Goal: Task Accomplishment & Management: Manage account settings

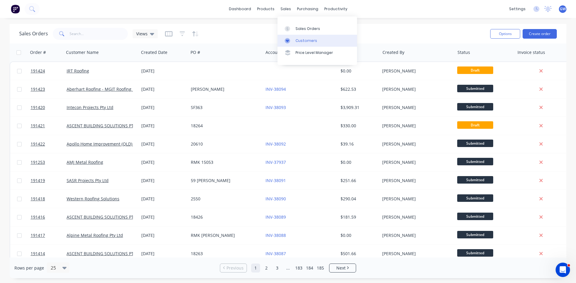
click at [294, 40] on link "Customers" at bounding box center [316, 41] width 79 height 12
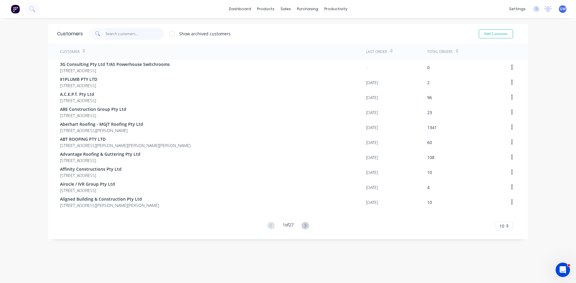
click at [121, 34] on input "text" at bounding box center [135, 34] width 58 height 12
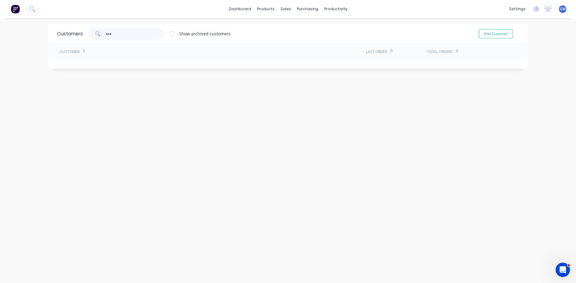
type input "sex"
click at [175, 29] on div at bounding box center [172, 34] width 12 height 12
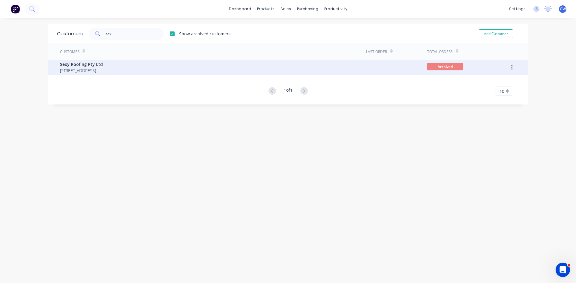
click at [103, 62] on span "Sexy Roofing Pty Ltd" at bounding box center [81, 64] width 43 height 6
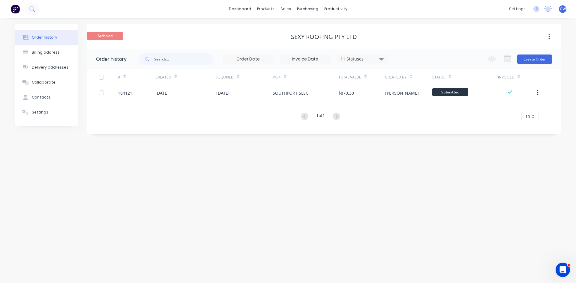
click at [355, 59] on div "11 Statuses" at bounding box center [362, 59] width 50 height 7
click at [411, 128] on label at bounding box center [411, 128] width 0 height 0
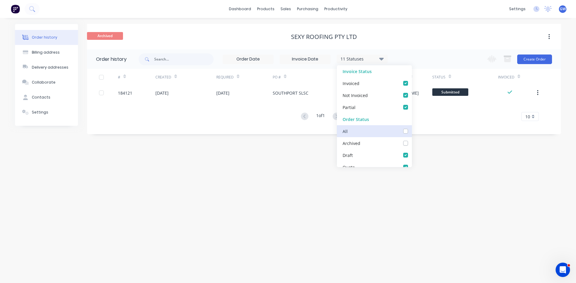
click at [411, 131] on input "checkbox" at bounding box center [413, 131] width 5 height 6
checkbox input "true"
click at [436, 43] on div "Archived Sexy Roofing Pty Ltd" at bounding box center [324, 36] width 474 height 25
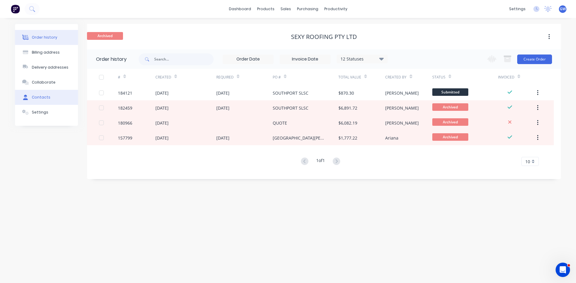
click at [53, 94] on button "Contacts" at bounding box center [46, 97] width 63 height 15
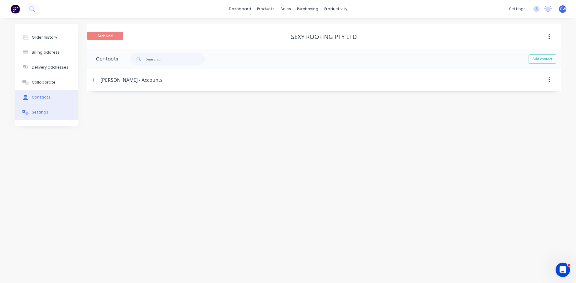
click at [48, 108] on button "Settings" at bounding box center [46, 112] width 63 height 15
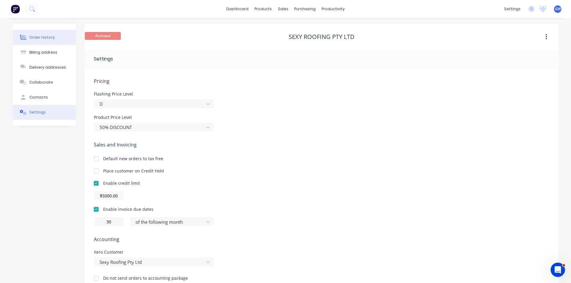
click at [37, 32] on button "Order history" at bounding box center [44, 37] width 63 height 15
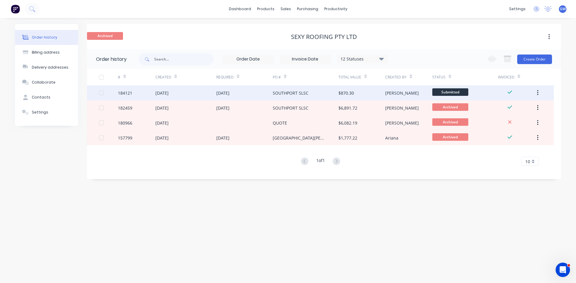
click at [318, 97] on div "SOUTHPORT SLSC" at bounding box center [306, 92] width 66 height 15
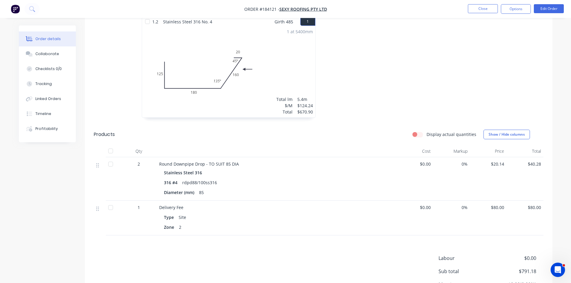
scroll to position [228, 0]
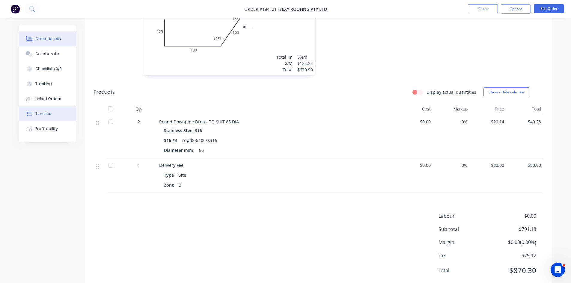
click at [58, 115] on button "Timeline" at bounding box center [47, 113] width 57 height 15
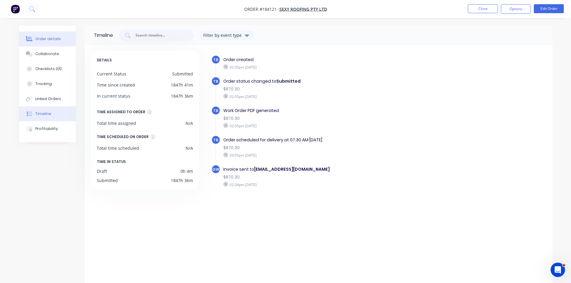
click at [40, 41] on div "Order details" at bounding box center [47, 38] width 25 height 5
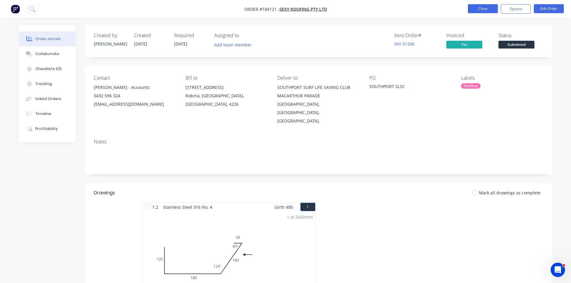
click at [482, 12] on button "Close" at bounding box center [483, 8] width 30 height 9
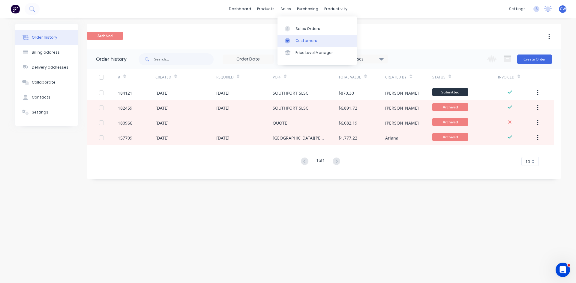
click at [297, 37] on link "Customers" at bounding box center [316, 41] width 79 height 12
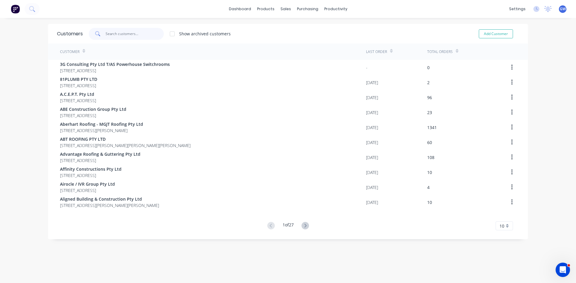
click at [124, 34] on input "text" at bounding box center [135, 34] width 58 height 12
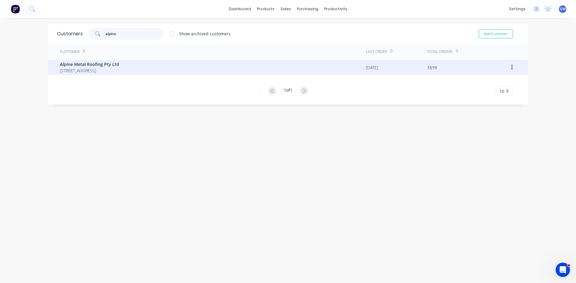
type input "alpine"
click at [112, 62] on span "Alpine Metal Roofing Pty Ltd" at bounding box center [89, 64] width 59 height 6
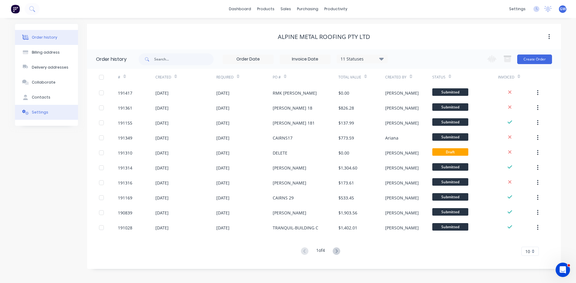
click at [45, 113] on div "Settings" at bounding box center [40, 112] width 16 height 5
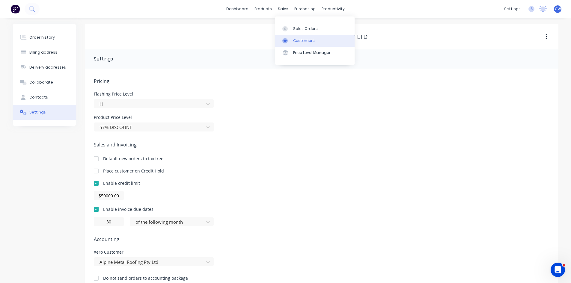
click at [300, 43] on link "Customers" at bounding box center [314, 41] width 79 height 12
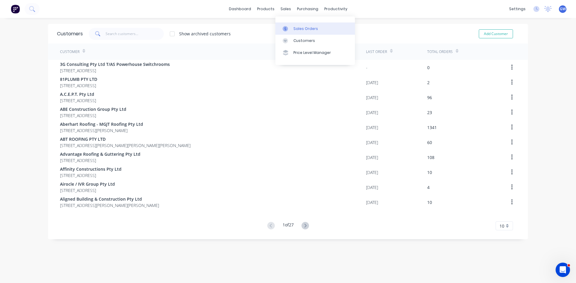
click at [290, 26] on div at bounding box center [286, 28] width 9 height 5
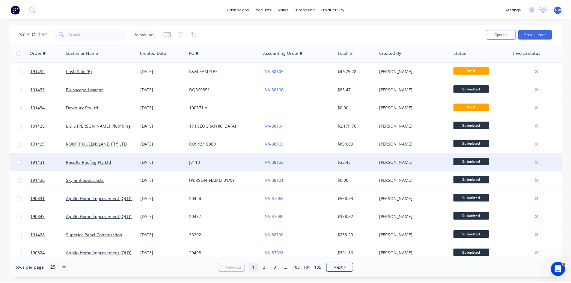
scroll to position [30, 0]
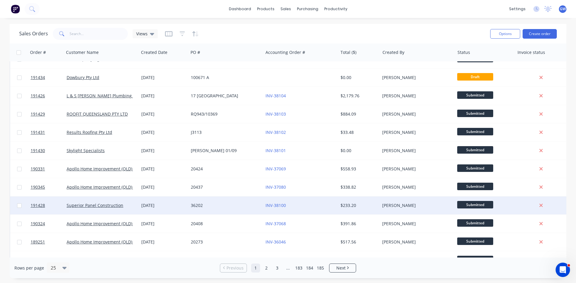
click at [340, 204] on div "$233.20" at bounding box center [357, 206] width 35 height 6
